Goal: Task Accomplishment & Management: Complete application form

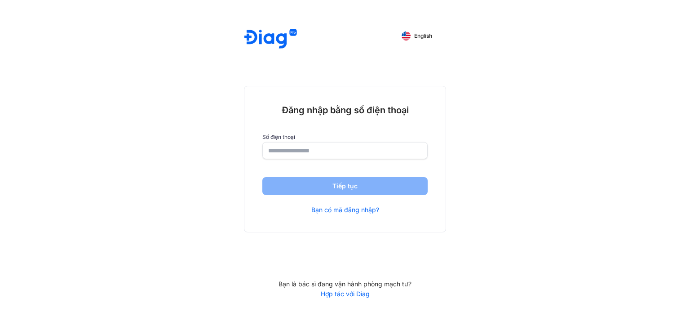
click at [377, 147] on input "number" at bounding box center [345, 150] width 154 height 16
click at [360, 211] on link "Bạn có mã đăng nhập?" at bounding box center [345, 211] width 68 height 8
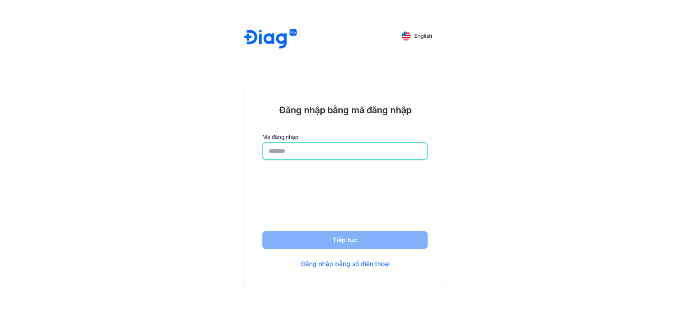
click at [345, 150] on input "text" at bounding box center [345, 151] width 153 height 16
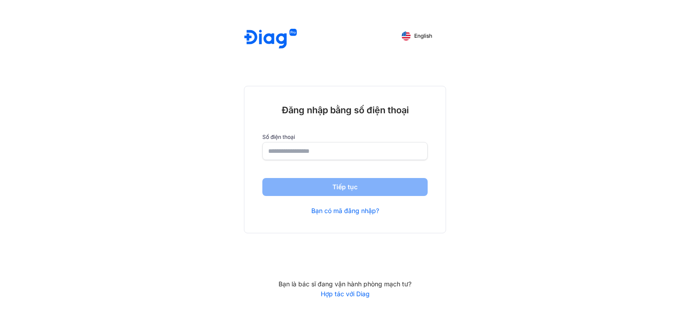
click at [365, 294] on link "Hợp tác với Diag" at bounding box center [345, 294] width 202 height 8
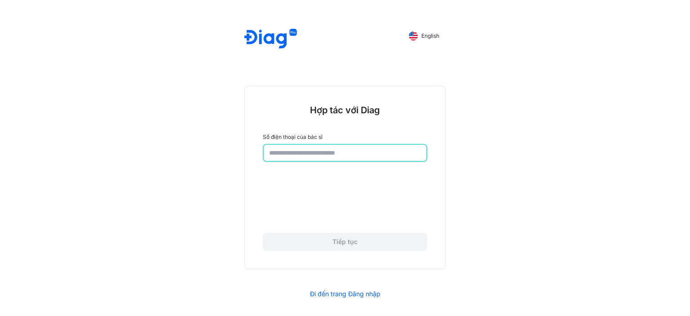
click at [339, 152] on input "number" at bounding box center [345, 153] width 152 height 16
type input "**********"
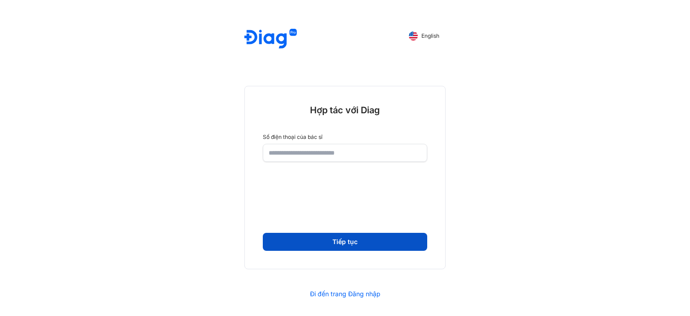
click at [374, 240] on button "Tiếp tục" at bounding box center [345, 242] width 164 height 18
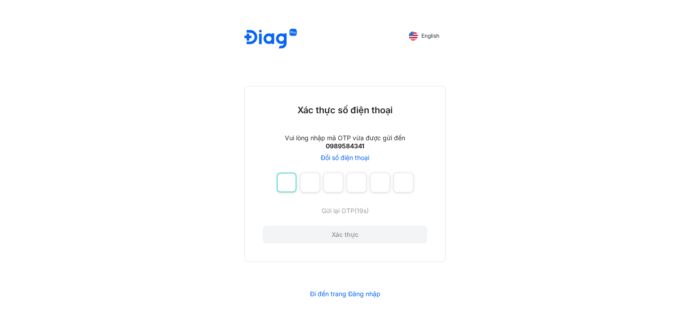
click at [295, 189] on input "number" at bounding box center [287, 182] width 20 height 20
type input "*"
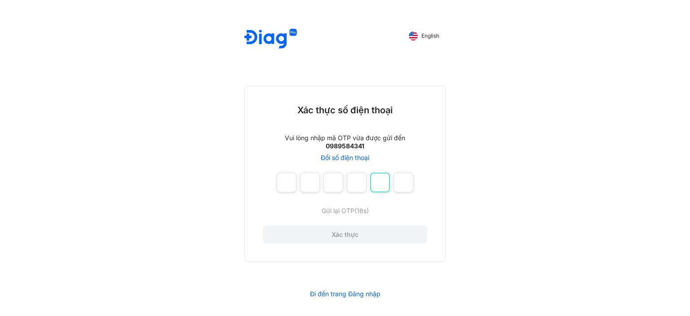
type input "*"
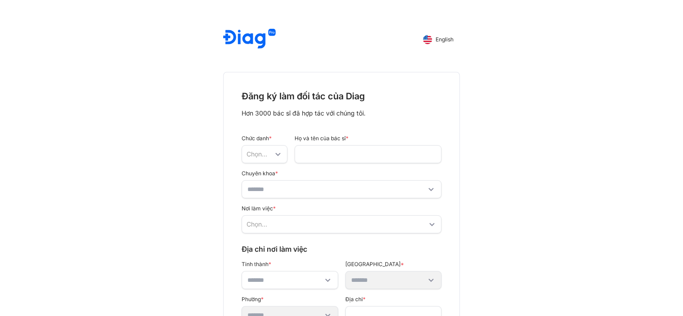
click at [261, 157] on div "Chọn..." at bounding box center [260, 154] width 27 height 8
click at [260, 171] on span "Ông" at bounding box center [255, 173] width 13 height 9
click at [331, 150] on input "text" at bounding box center [368, 154] width 134 height 16
type input "**********"
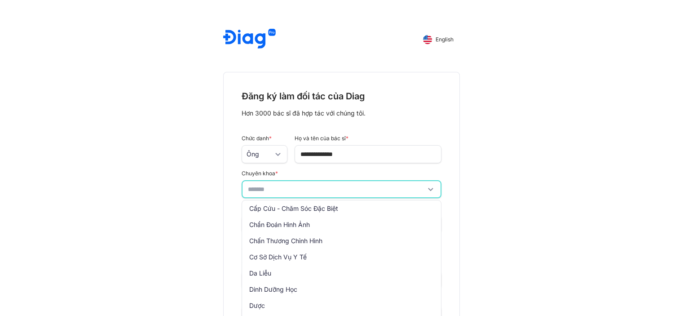
click at [330, 187] on input "text" at bounding box center [335, 189] width 175 height 16
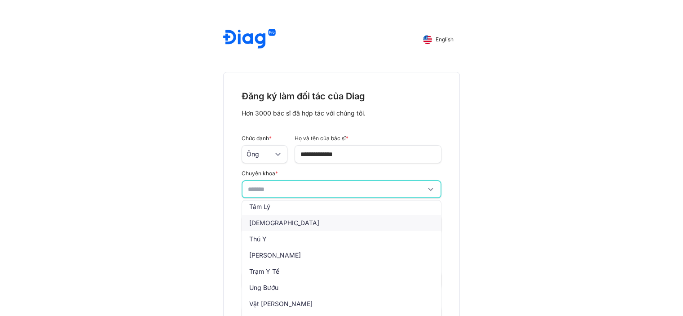
scroll to position [600, 0]
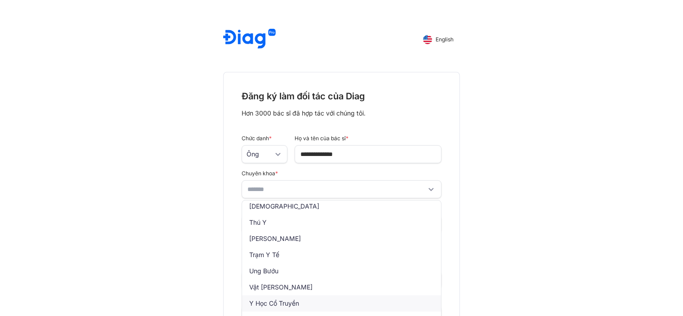
click at [306, 302] on span "Y Học Cổ Truyền" at bounding box center [274, 303] width 64 height 16
type input "**********"
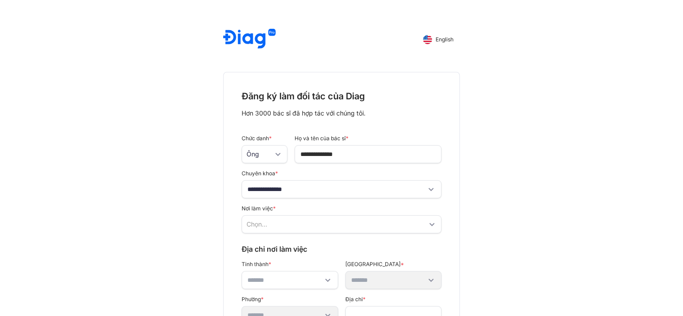
click at [308, 224] on div "Chọn..." at bounding box center [337, 224] width 181 height 8
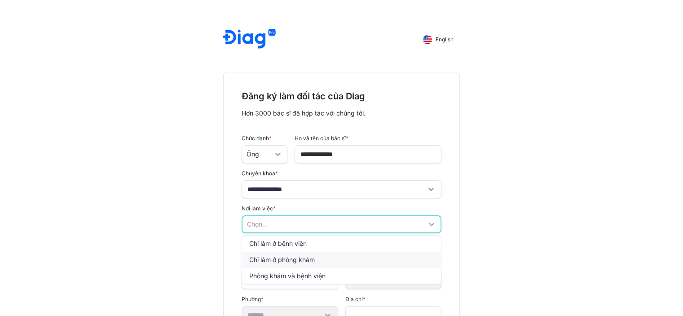
click at [299, 260] on span "Chỉ làm ở phòng khám" at bounding box center [282, 259] width 66 height 9
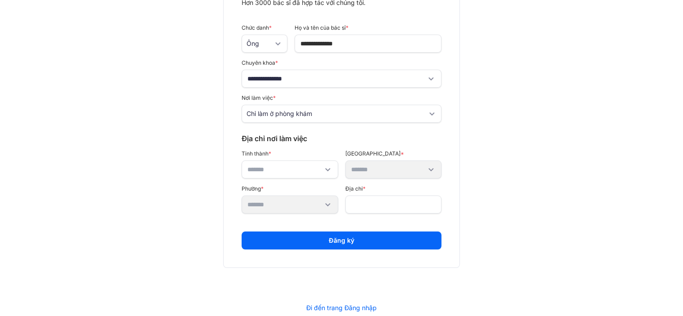
scroll to position [116, 0]
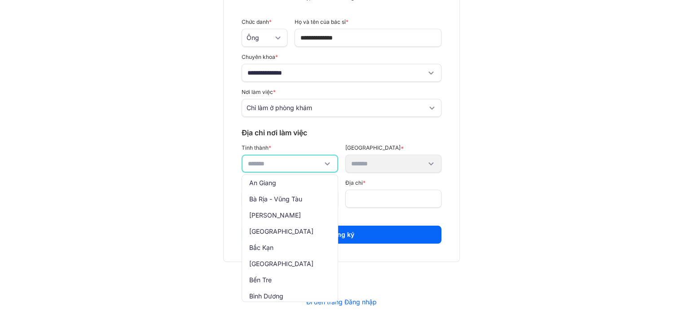
click at [289, 160] on input "text" at bounding box center [283, 163] width 71 height 16
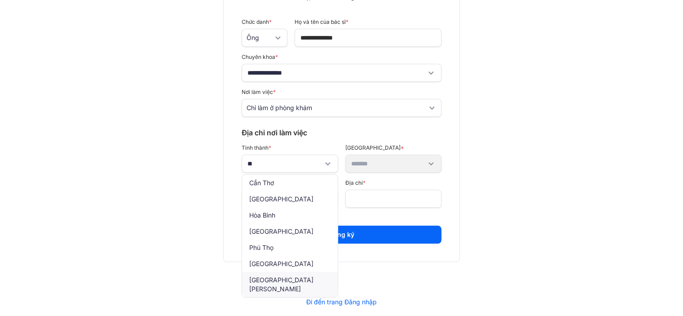
click at [286, 280] on span "[GEOGRAPHIC_DATA][PERSON_NAME]" at bounding box center [290, 284] width 96 height 25
type input "**********"
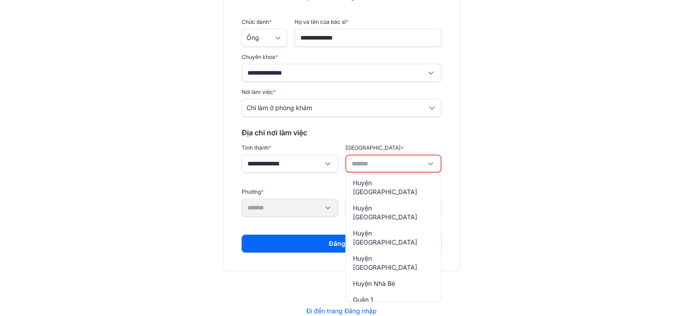
click at [387, 160] on input "text" at bounding box center [387, 163] width 71 height 16
type input "*******"
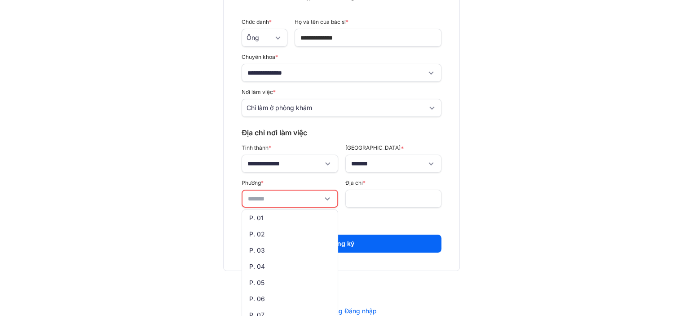
click at [298, 195] on input "text" at bounding box center [283, 198] width 71 height 16
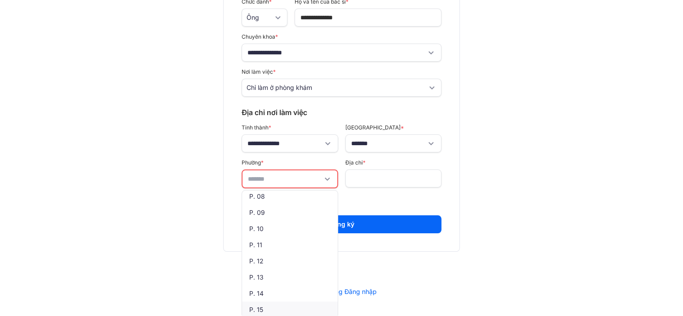
click at [272, 306] on div "P. 15" at bounding box center [290, 309] width 96 height 16
type input "*****"
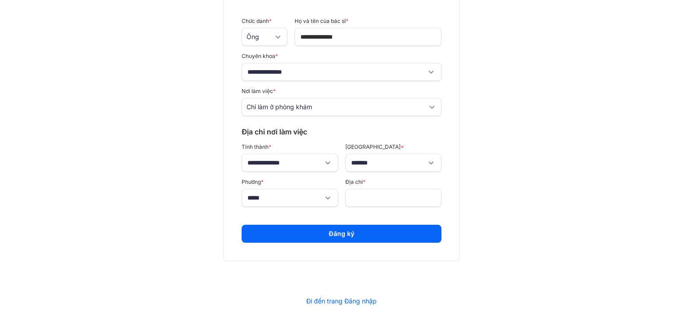
scroll to position [116, 0]
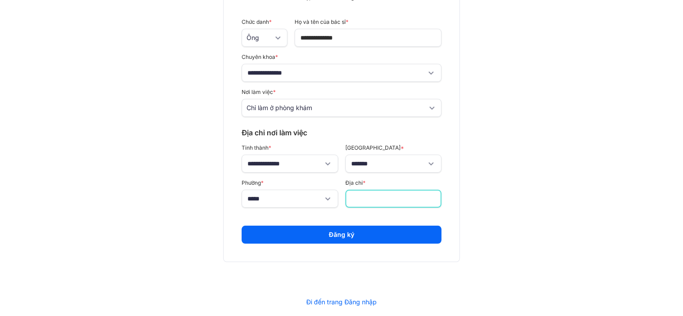
click at [391, 194] on input "text" at bounding box center [394, 198] width 84 height 16
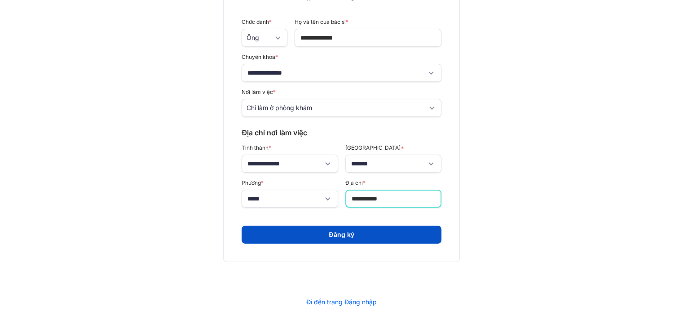
type input "**********"
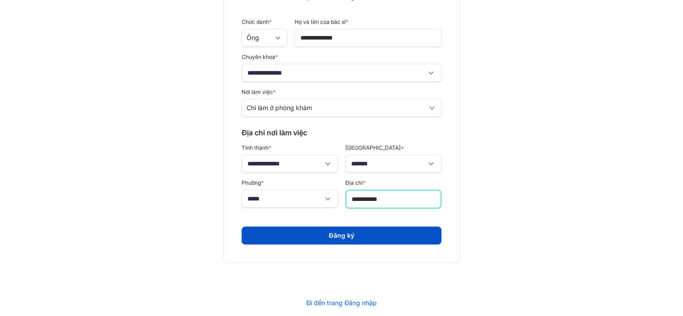
click at [345, 238] on button "Đăng ký" at bounding box center [342, 235] width 200 height 18
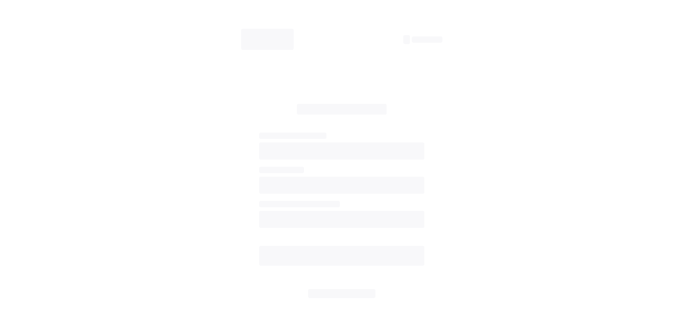
scroll to position [0, 0]
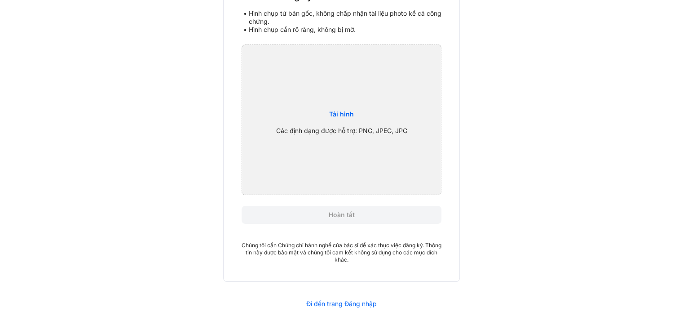
scroll to position [117, 0]
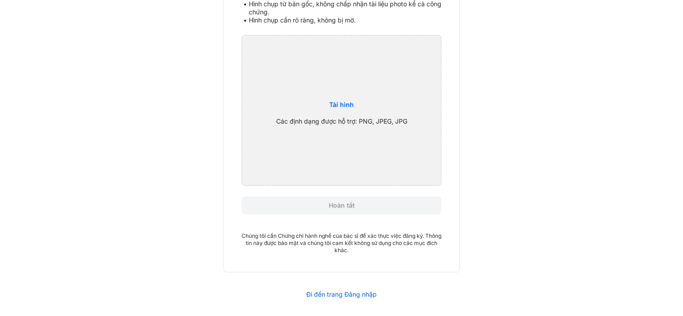
click at [339, 292] on link "Đi đến trang Đăng nhập" at bounding box center [341, 294] width 70 height 8
